Goal: Check status: Check status

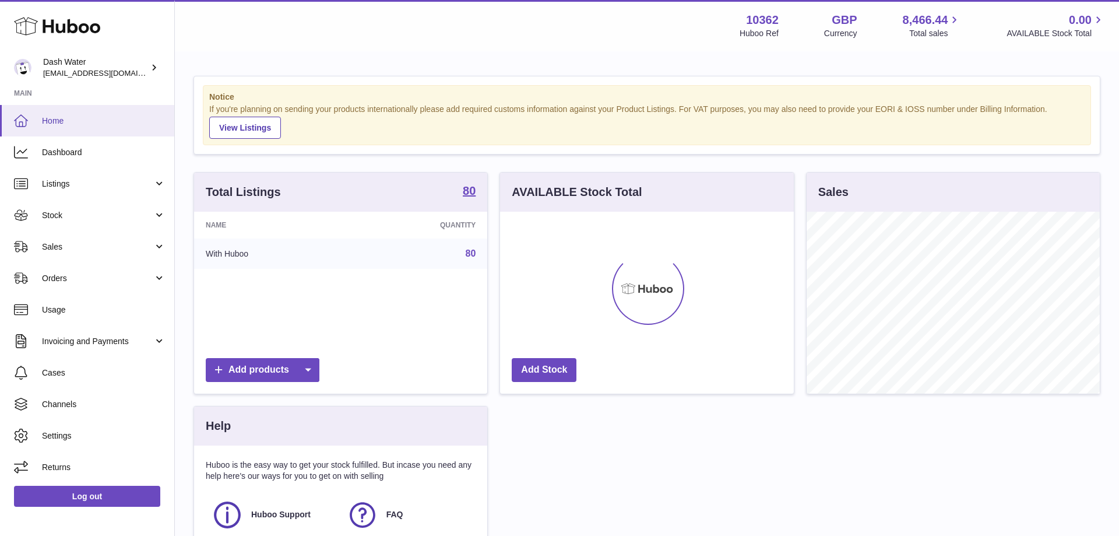
scroll to position [182, 293]
click at [80, 214] on span "Stock" at bounding box center [97, 215] width 111 height 11
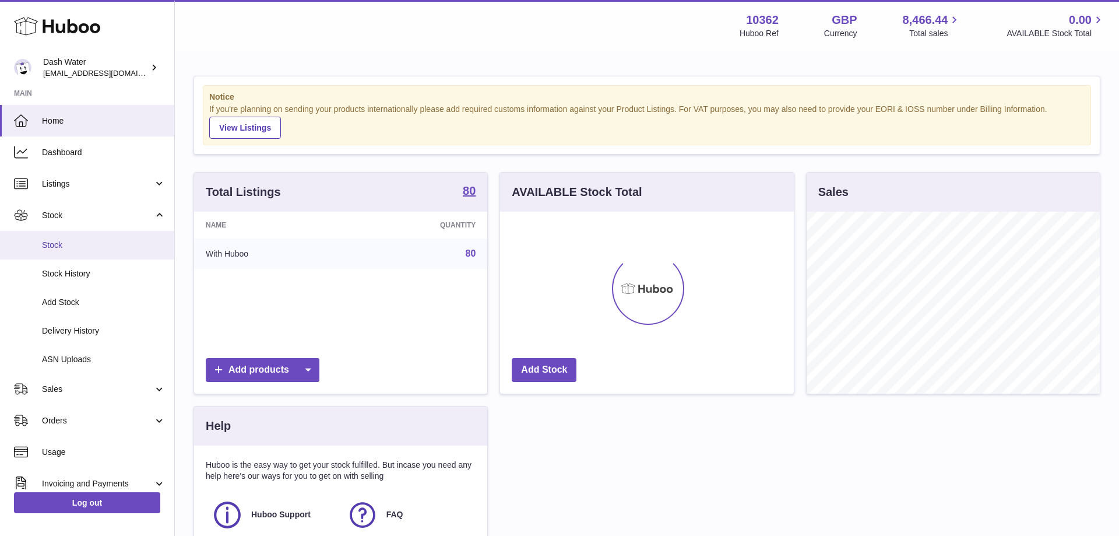
click at [76, 248] on span "Stock" at bounding box center [104, 245] width 124 height 11
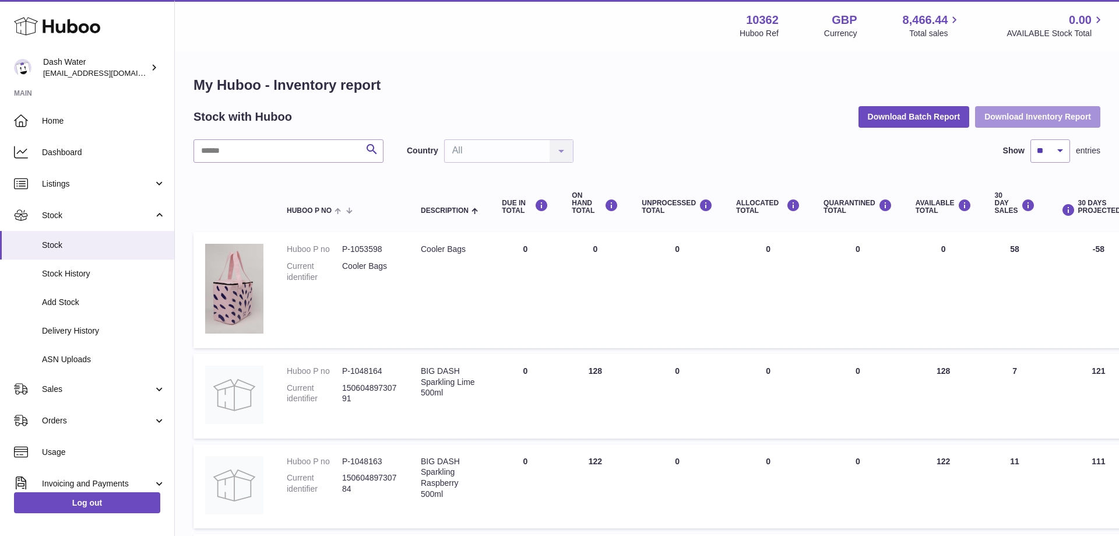
click at [1017, 113] on button "Download Inventory Report" at bounding box center [1037, 116] width 125 height 21
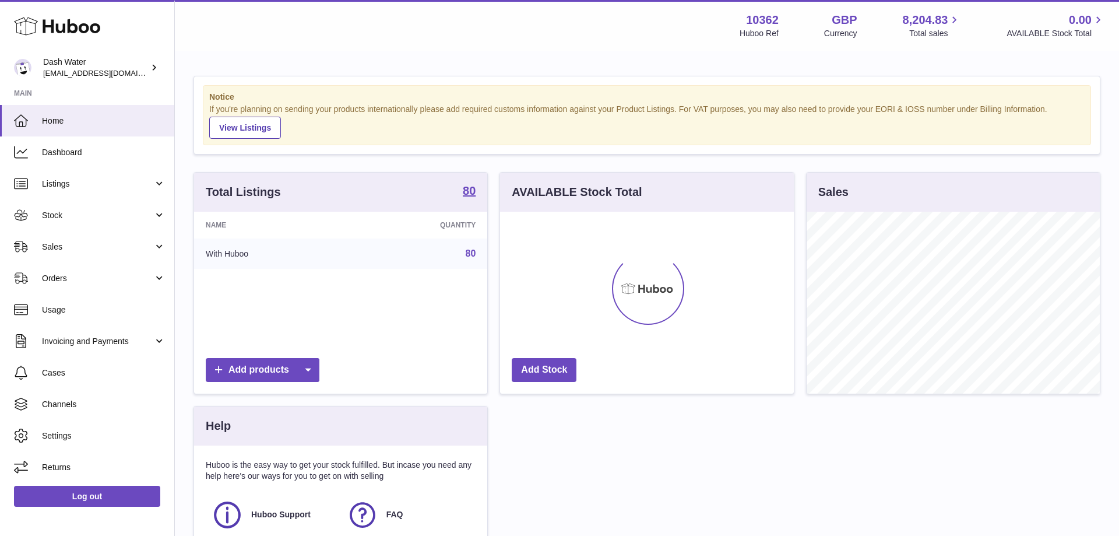
scroll to position [182, 293]
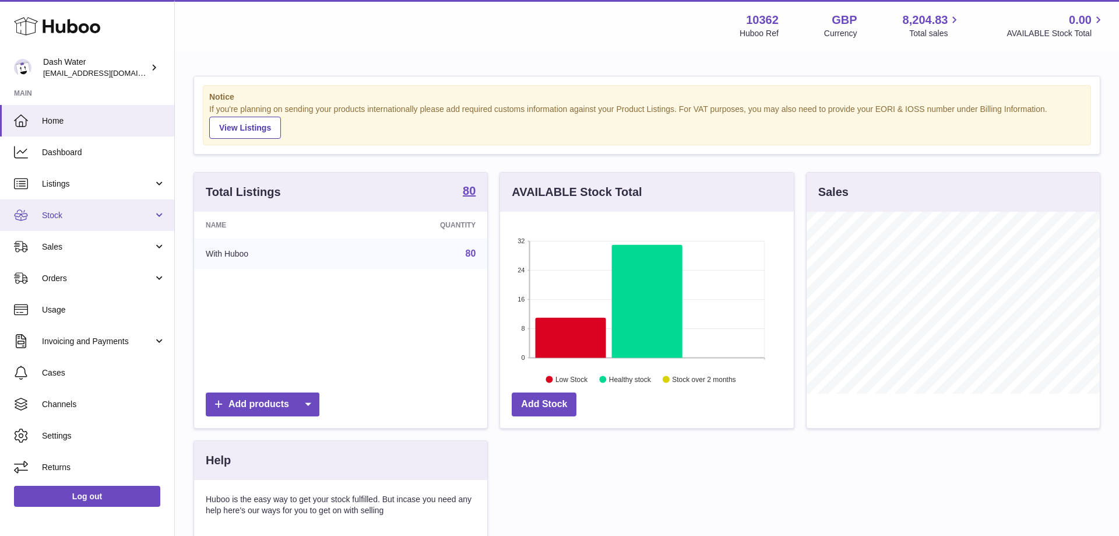
click at [63, 207] on link "Stock" at bounding box center [87, 214] width 174 height 31
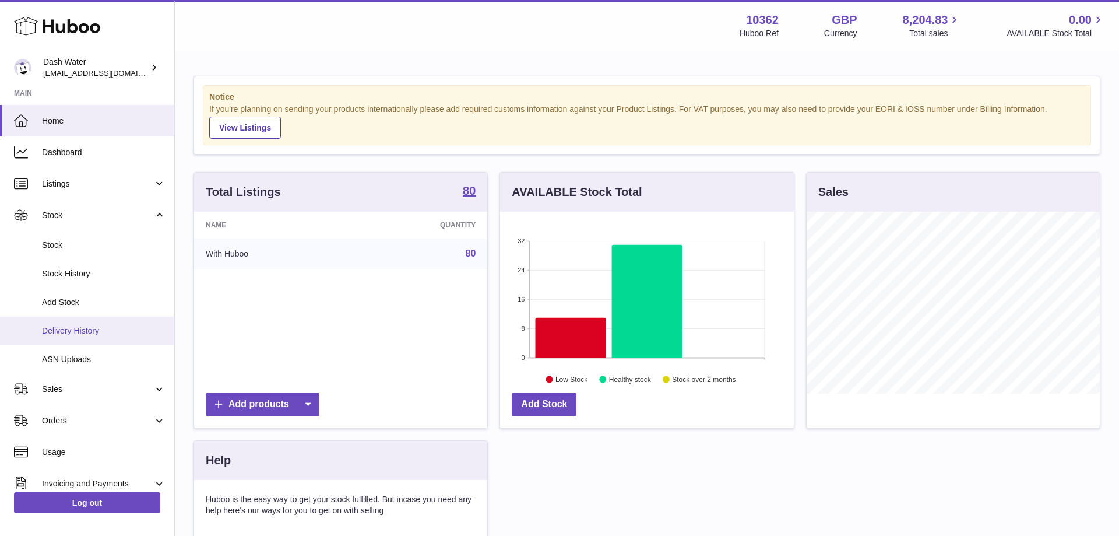
click at [77, 331] on span "Delivery History" at bounding box center [104, 330] width 124 height 11
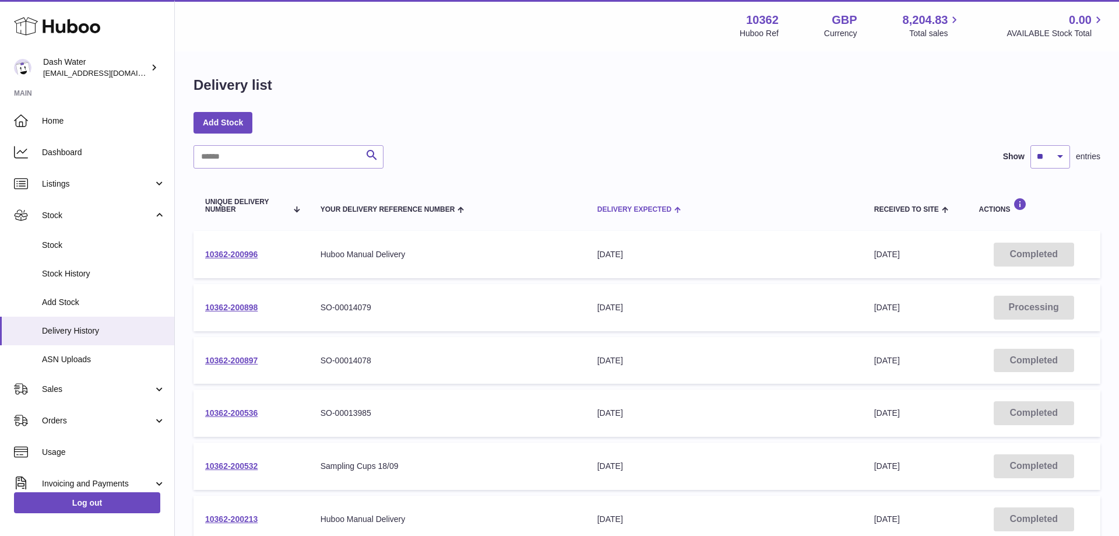
click at [609, 206] on span "Delivery Expected" at bounding box center [634, 210] width 74 height 8
click at [241, 255] on link "10362-200898" at bounding box center [231, 253] width 52 height 9
